Goal: Task Accomplishment & Management: Manage account settings

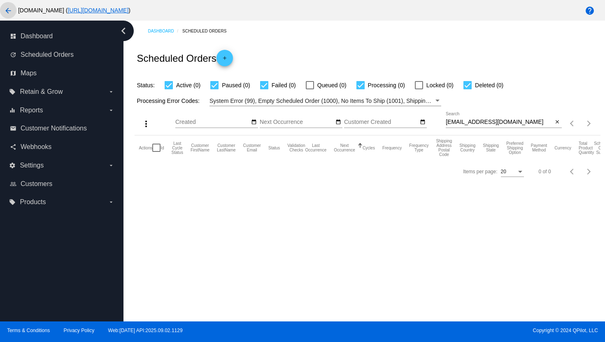
click at [7, 9] on mat-icon "arrow_back" at bounding box center [8, 11] width 10 height 10
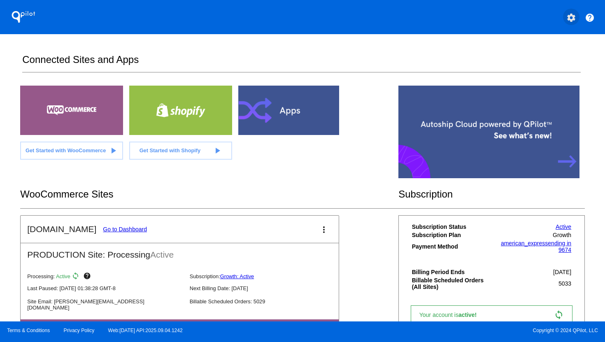
click at [570, 18] on mat-icon "settings" at bounding box center [572, 18] width 10 height 10
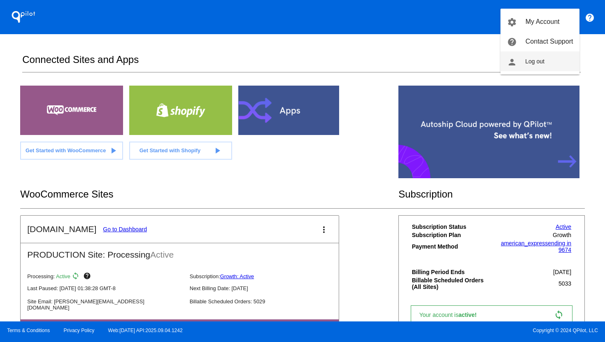
click at [539, 56] on button "person Log out" at bounding box center [540, 61] width 79 height 20
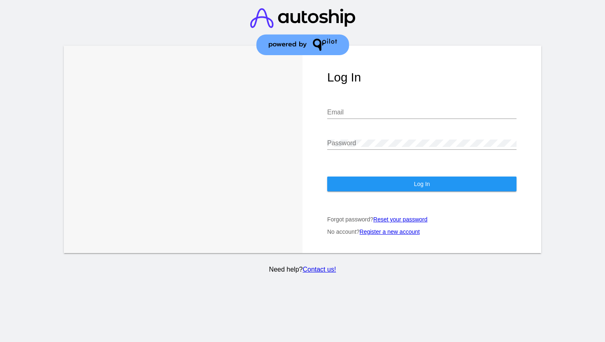
click at [388, 116] on input "Email" at bounding box center [421, 112] width 189 height 7
type input "[PERSON_NAME][EMAIL_ADDRESS][DOMAIN_NAME]"
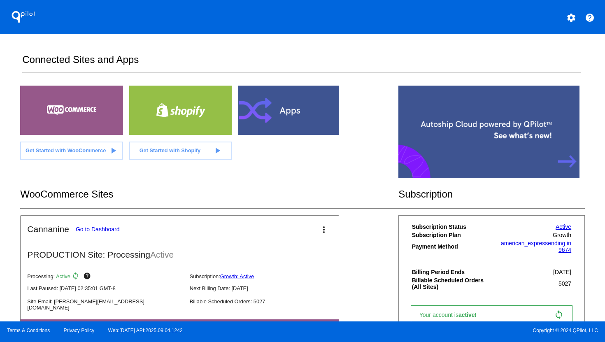
click at [85, 231] on link "Go to Dashboard" at bounding box center [98, 229] width 44 height 7
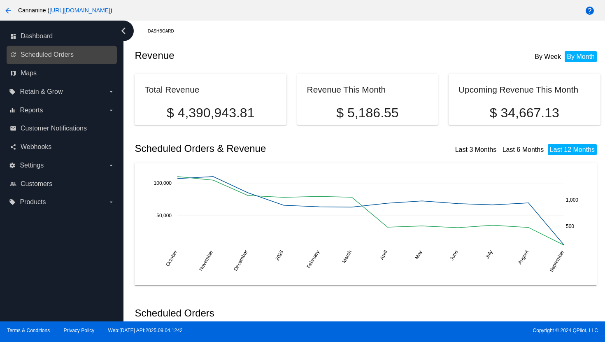
click at [64, 61] on link "update Scheduled Orders" at bounding box center [62, 54] width 105 height 13
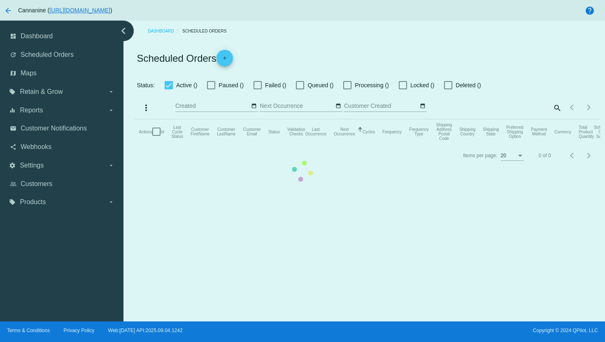
checkbox input "true"
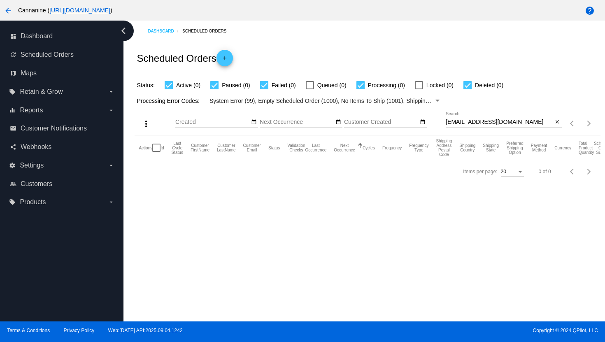
click at [474, 121] on input "[EMAIL_ADDRESS][DOMAIN_NAME]" at bounding box center [499, 122] width 107 height 7
paste input "tmaretta50"
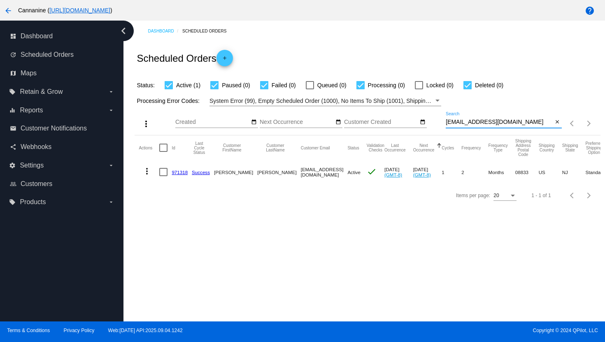
type input "[EMAIL_ADDRESS][DOMAIN_NAME]"
click at [147, 172] on mat-icon "more_vert" at bounding box center [147, 171] width 10 height 10
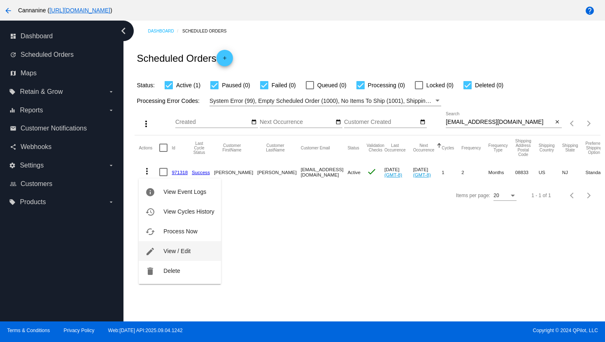
click at [156, 252] on button "edit View / Edit" at bounding box center [180, 251] width 82 height 20
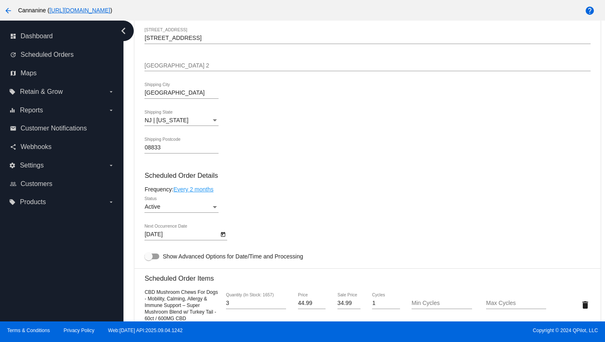
scroll to position [475, 0]
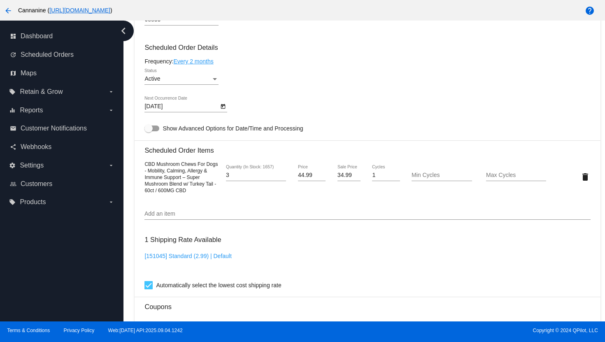
click at [213, 217] on input "Add an item" at bounding box center [368, 214] width 446 height 7
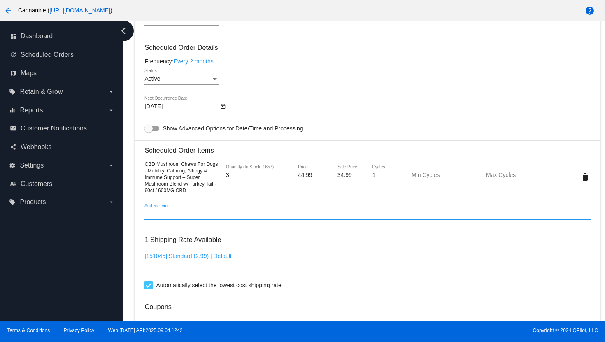
paste input "Buy 3 & SAVE"
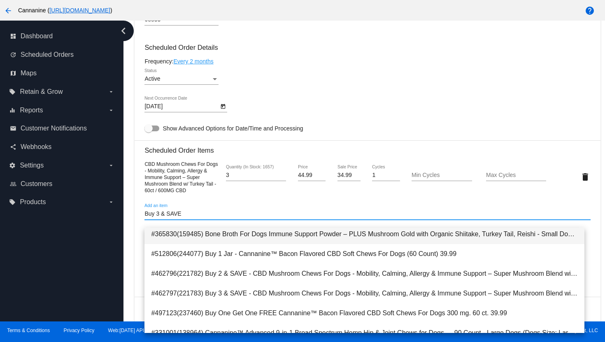
scroll to position [162, 0]
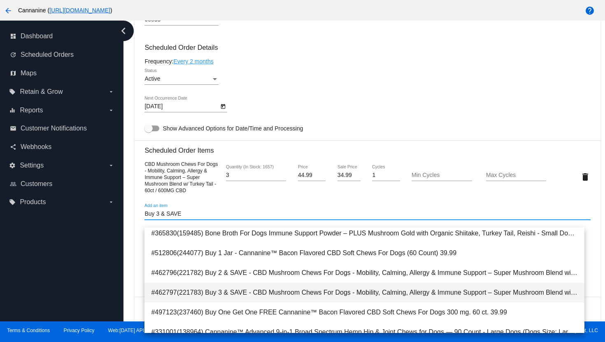
type input "Buy 3 & SAVE"
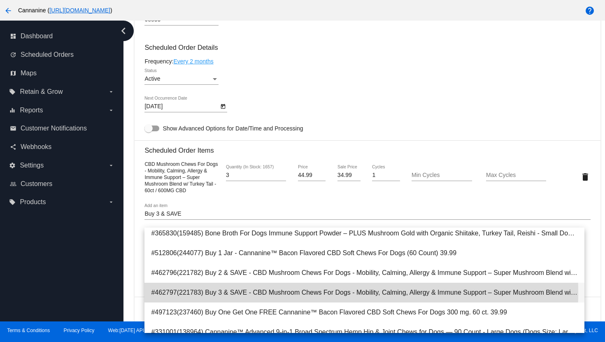
click at [248, 293] on span "#462797(221783) Buy 3 & SAVE - CBD Mushroom Chews For Dogs - Mobility, Calming,…" at bounding box center [364, 293] width 427 height 20
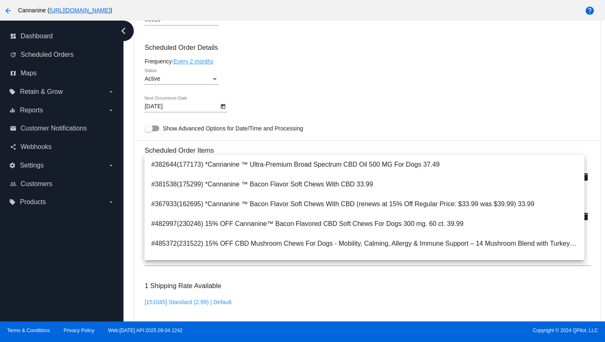
click at [353, 110] on div "[DATE] Next Occurrence Date" at bounding box center [368, 107] width 446 height 23
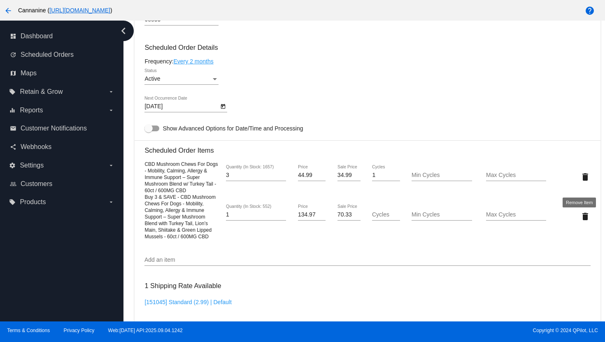
click at [581, 182] on mat-icon "delete" at bounding box center [586, 177] width 10 height 10
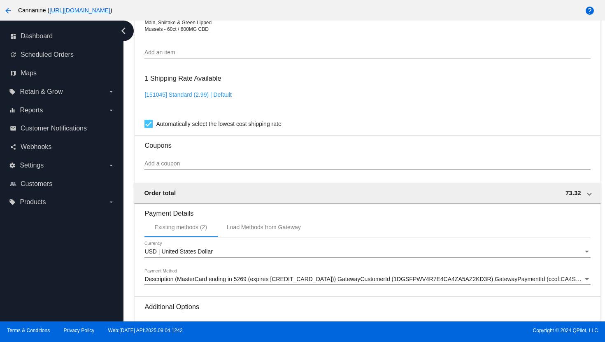
scroll to position [751, 0]
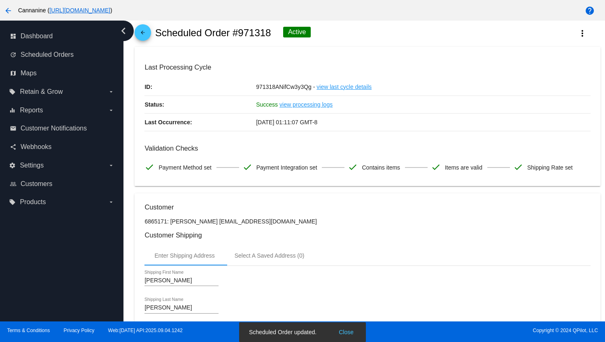
scroll to position [0, 0]
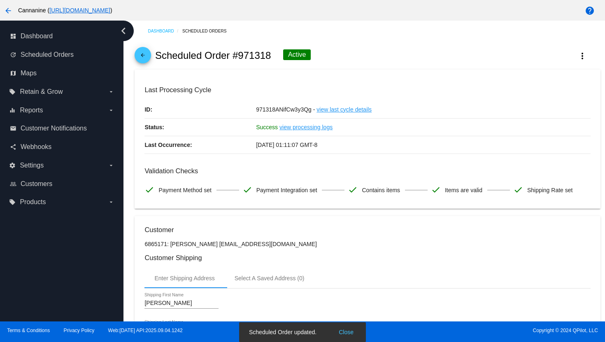
click at [135, 56] on link "arrow_back" at bounding box center [143, 55] width 16 height 16
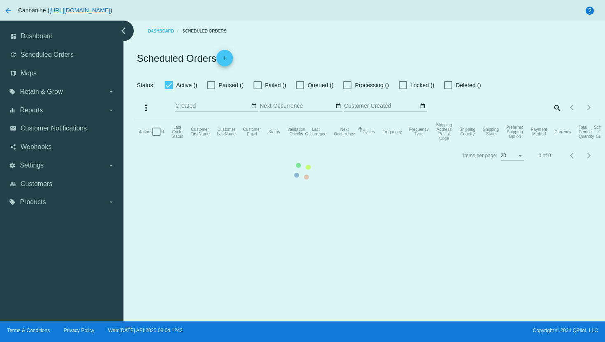
checkbox input "true"
